Goal: Transaction & Acquisition: Purchase product/service

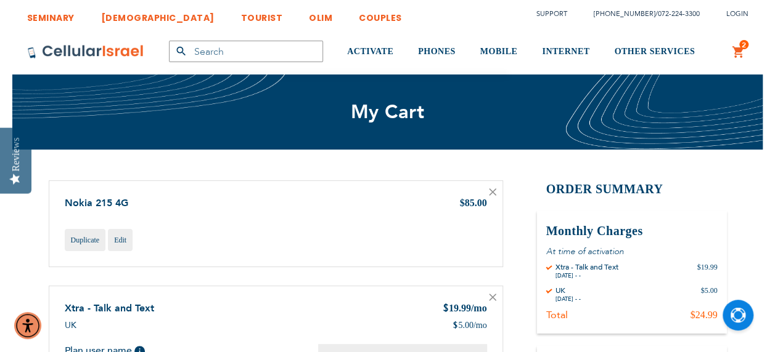
scroll to position [29, 0]
click at [494, 193] on icon at bounding box center [492, 192] width 7 height 7
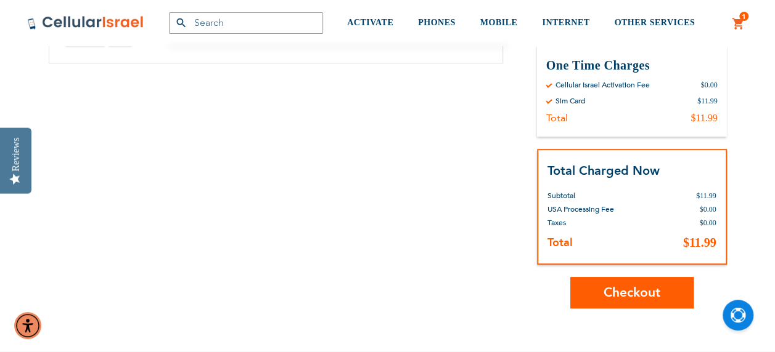
scroll to position [308, 0]
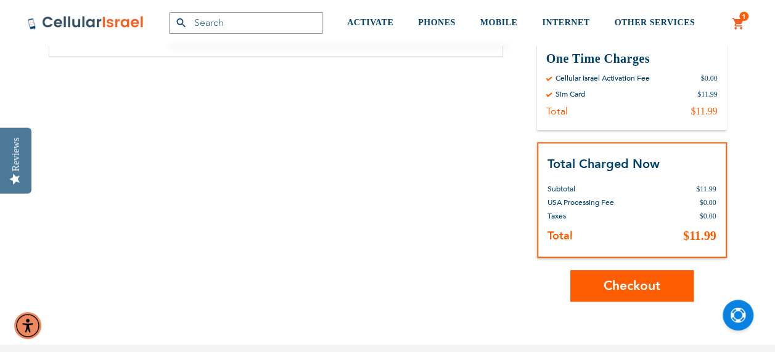
click at [624, 286] on span "Checkout" at bounding box center [631, 286] width 57 height 18
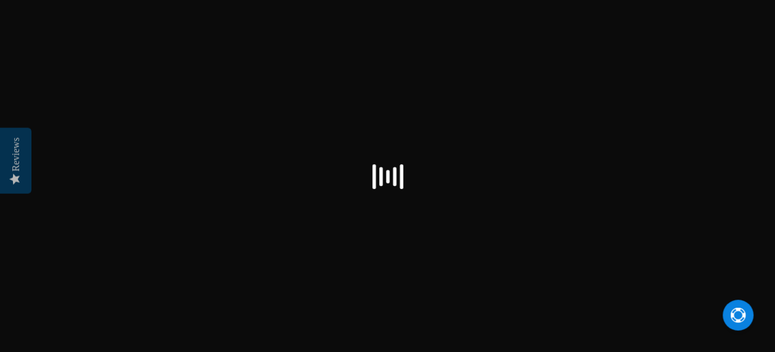
select select "US"
checkbox input "true"
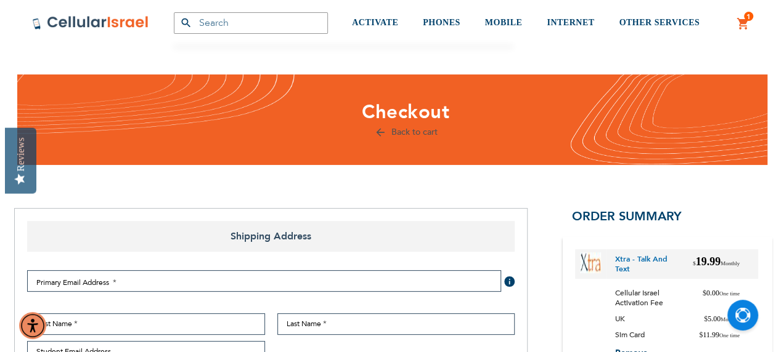
scroll to position [123, 0]
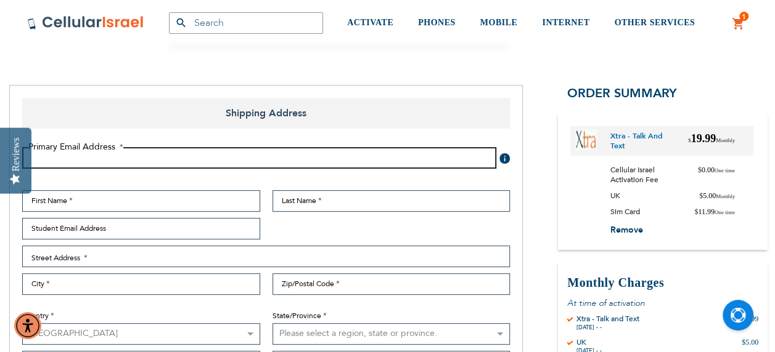
click at [214, 161] on input "Email Address" at bounding box center [259, 158] width 474 height 22
type input "mayakor@hotmail.com"
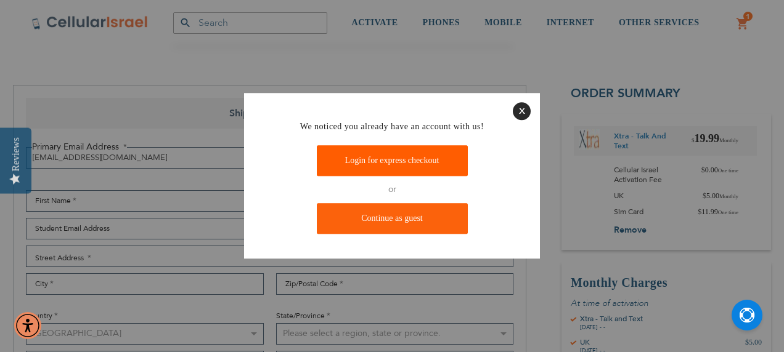
click at [367, 162] on link "Login for express checkout" at bounding box center [392, 160] width 151 height 31
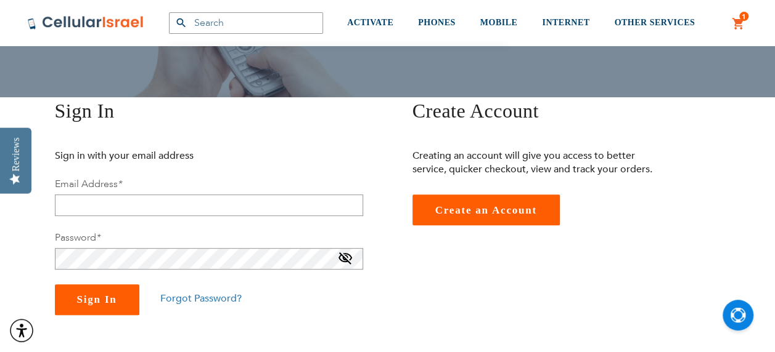
scroll to position [123, 0]
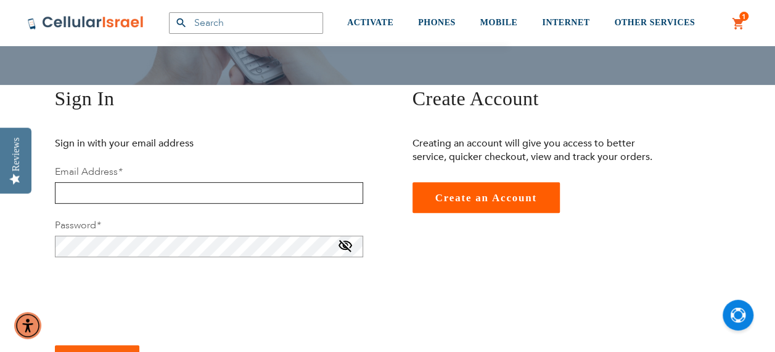
click at [103, 186] on input "email" at bounding box center [209, 193] width 308 height 22
type input "mayakor@hotmail.com"
checkbox input "true"
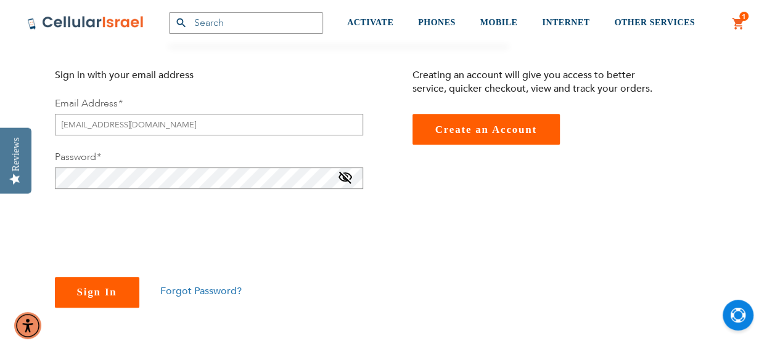
scroll to position [246, 0]
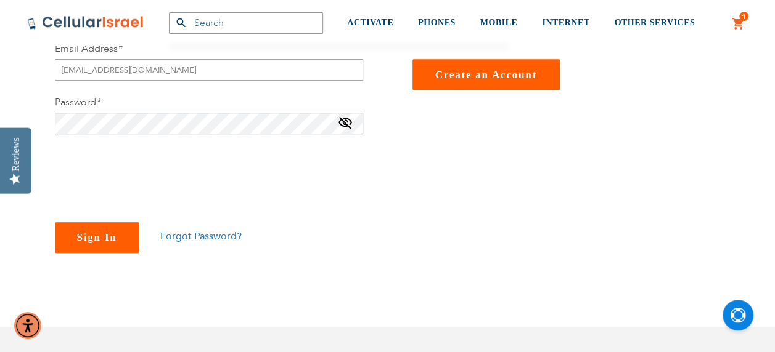
click at [86, 243] on span "Sign In" at bounding box center [97, 238] width 40 height 12
